Goal: Find specific page/section: Find specific page/section

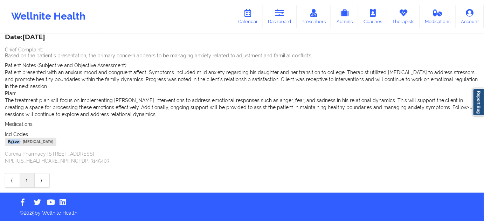
scroll to position [51, 0]
click at [284, 22] on link "Dashboard" at bounding box center [280, 16] width 34 height 23
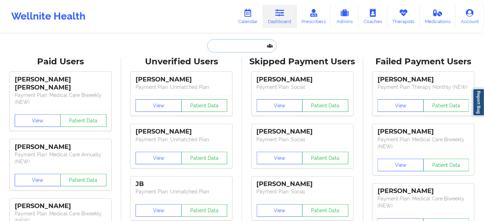
click at [253, 44] on input "text" at bounding box center [241, 45] width 69 height 13
paste input "[PERSON_NAME]"
type input "[PERSON_NAME]"
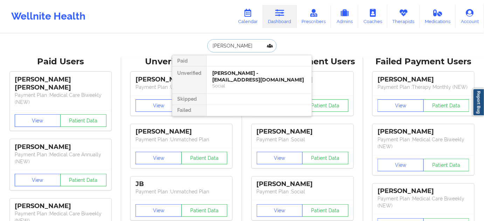
click at [232, 75] on div "[PERSON_NAME] - [EMAIL_ADDRESS][DOMAIN_NAME]" at bounding box center [259, 76] width 94 height 13
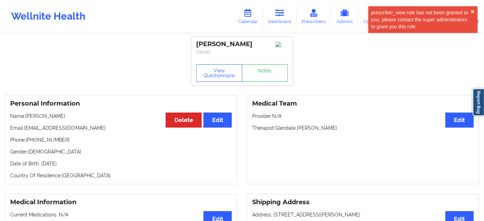
drag, startPoint x: 258, startPoint y: 45, endPoint x: 192, endPoint y: 42, distance: 65.9
click at [192, 42] on div "[PERSON_NAME] Social" at bounding box center [241, 48] width 101 height 23
copy div "[PERSON_NAME]"
